Goal: Information Seeking & Learning: Find specific fact

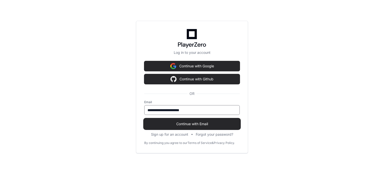
click at [174, 128] on button "Continue with Email" at bounding box center [192, 124] width 96 height 10
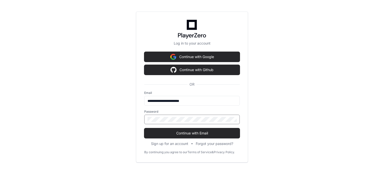
click at [144, 128] on button "Continue with Email" at bounding box center [192, 133] width 96 height 10
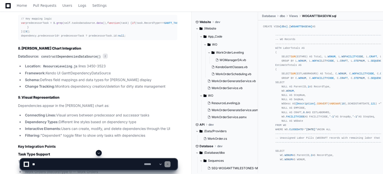
scroll to position [2072, 0]
click at [71, 59] on code "constructDependenciesDataSource()" at bounding box center [71, 56] width 62 height 5
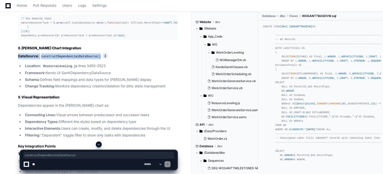
click at [71, 59] on code "constructDependenciesDataSource()" at bounding box center [71, 56] width 62 height 5
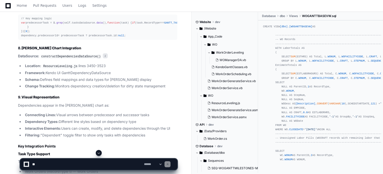
click at [79, 59] on code "constructDependenciesDataSource()" at bounding box center [71, 56] width 62 height 5
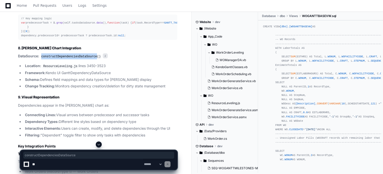
copy code "constructDependenciesDataSource"
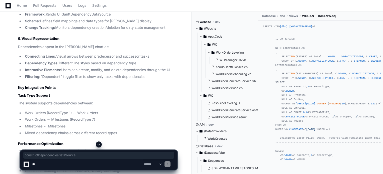
scroll to position [2133, 0]
